Goal: Book appointment/travel/reservation

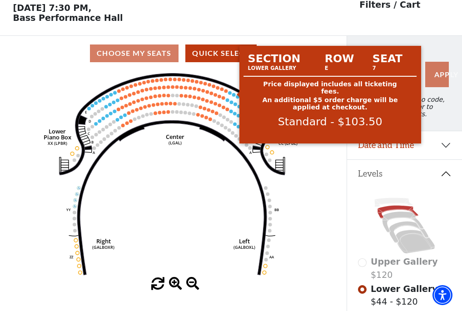
scroll to position [42, 0]
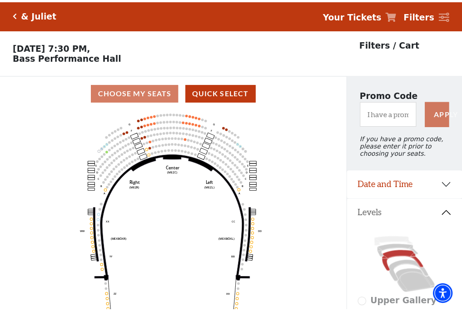
scroll to position [42, 0]
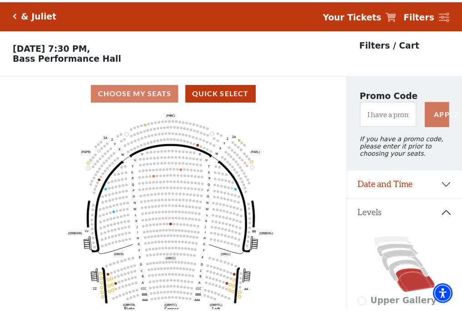
scroll to position [42, 0]
